Goal: Obtain resource: Download file/media

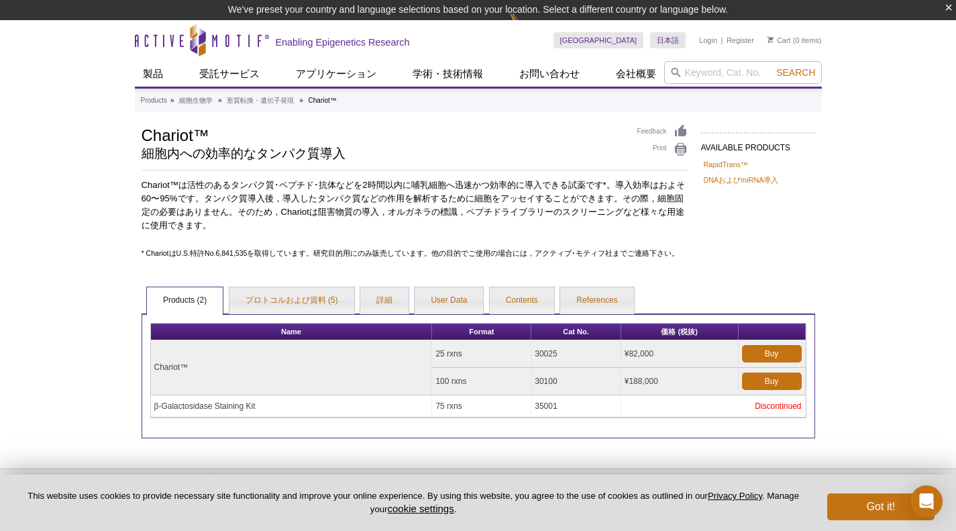
click at [275, 487] on div "Active Motif Logo Enabling Epigenetics Research 0 Search Skip to content Active…" at bounding box center [478, 303] width 956 height 566
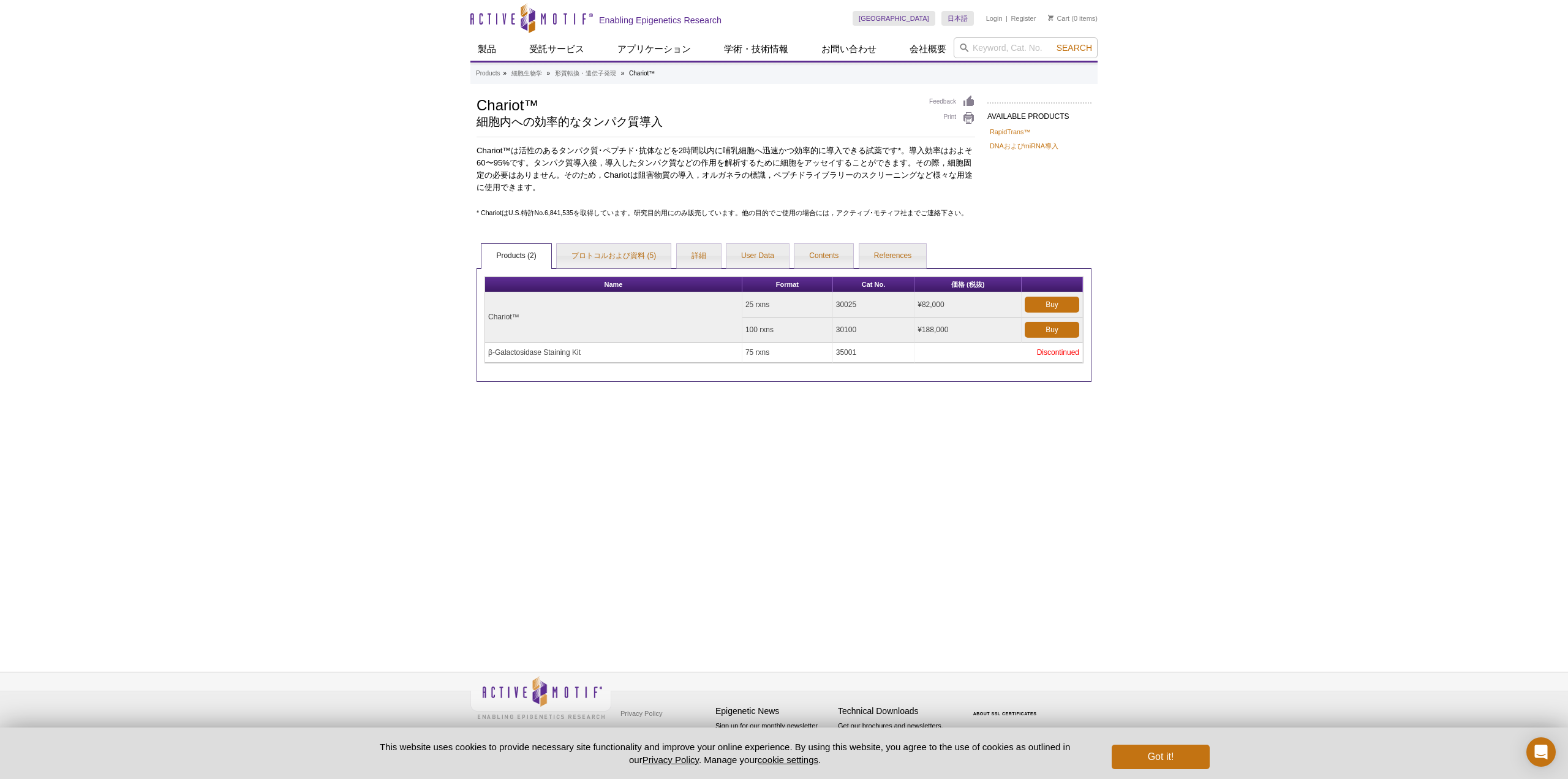
click at [622, 243] on ul "Products (2) プロトコルおよび資料 (5) 詳細 User Data Contents References" at bounding box center [784, 255] width 615 height 26
click at [615, 253] on link "プロトコルおよび資料 (5)" at bounding box center [613, 256] width 114 height 25
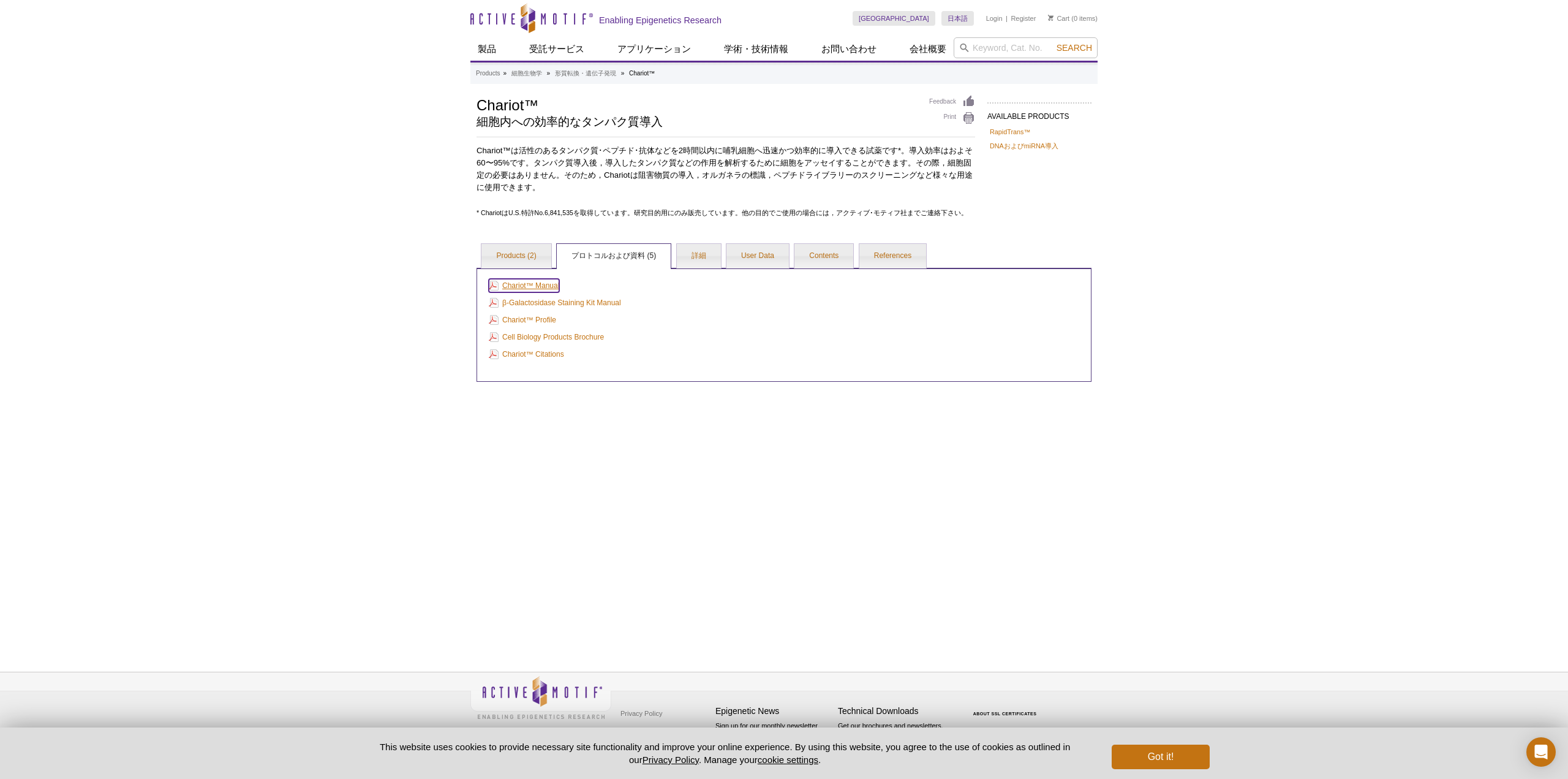
click at [538, 284] on link "Chariot™ Manual" at bounding box center [524, 285] width 70 height 14
click at [708, 249] on link "詳細" at bounding box center [699, 256] width 44 height 25
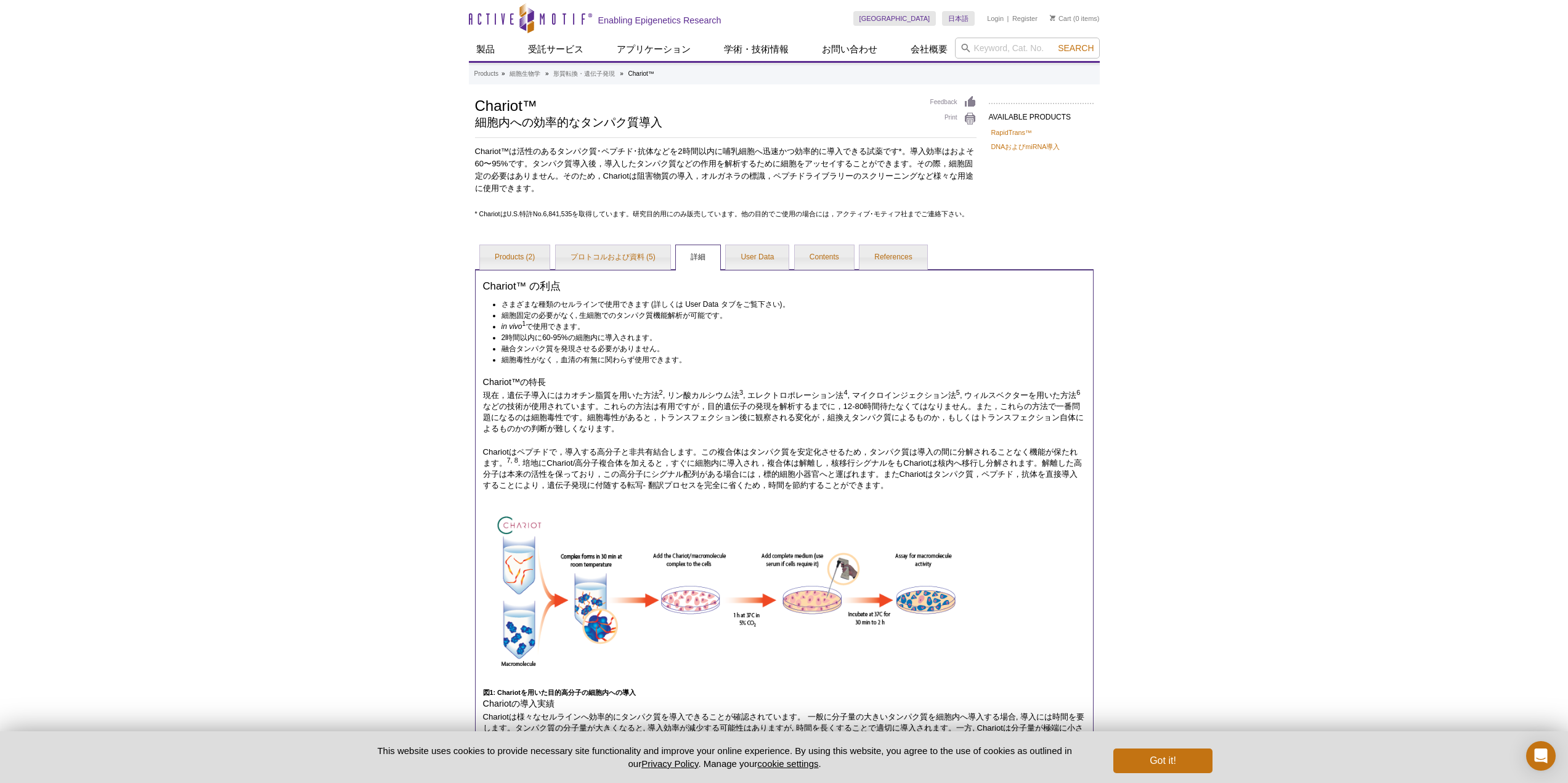
click at [878, 351] on li "融合タンパク質を発現させる必要がありません。" at bounding box center [788, 349] width 573 height 11
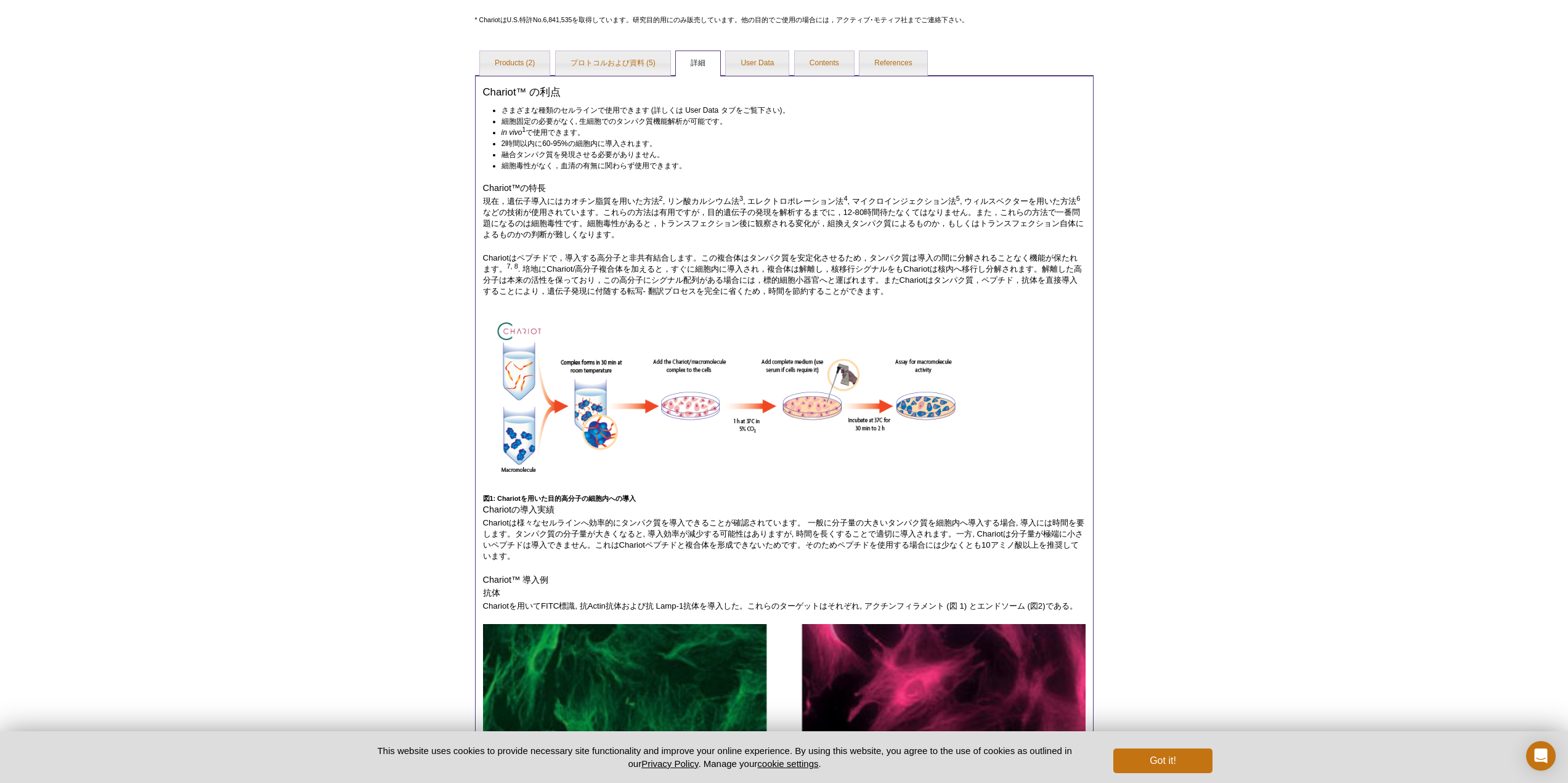
scroll to position [206, 0]
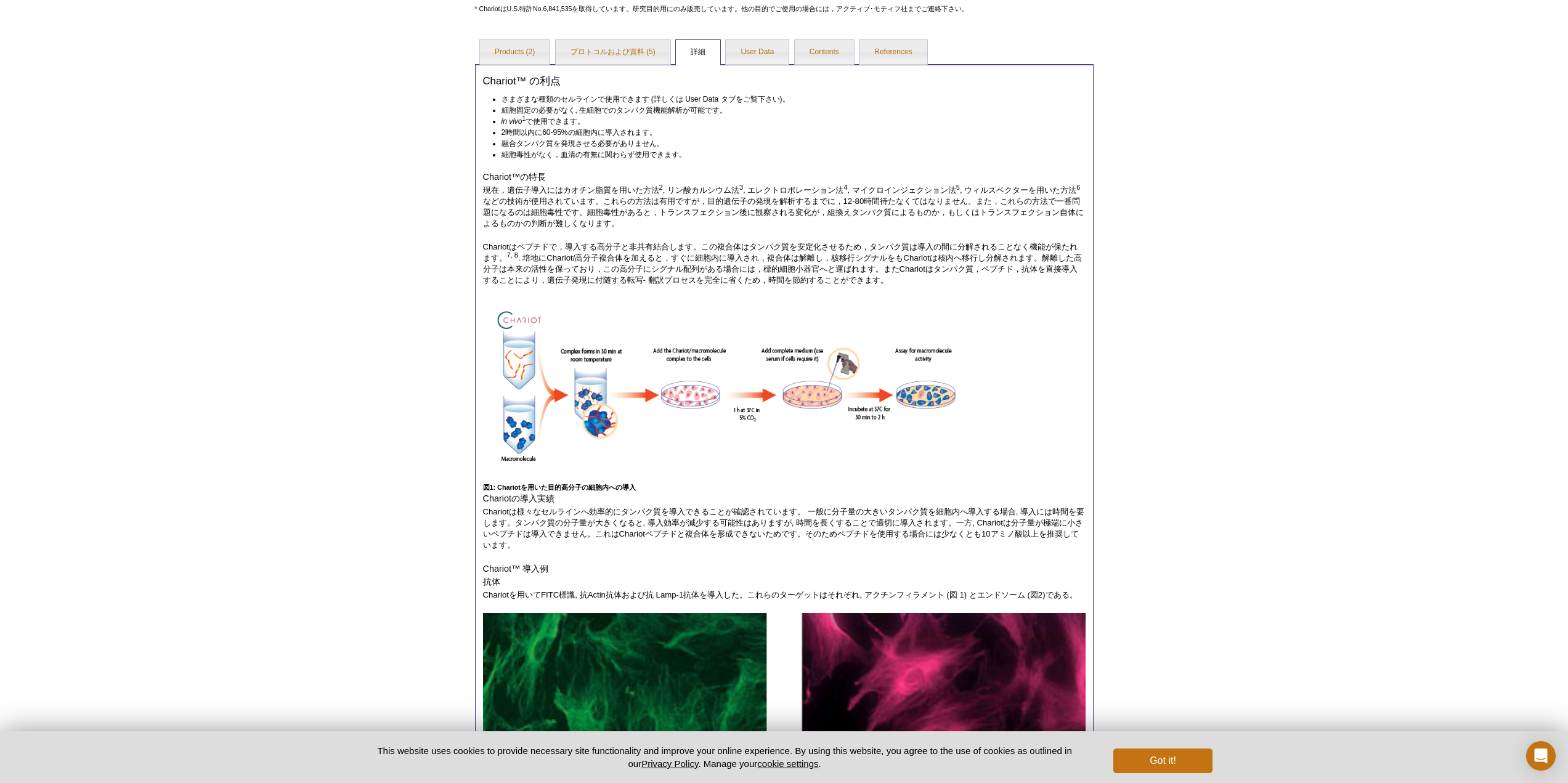
click at [878, 368] on div at bounding box center [784, 390] width 602 height 185
click at [878, 337] on div "Active Motif Logo Enabling Epigenetics Research 0 Search Skip to content Active…" at bounding box center [784, 666] width 1568 height 1744
